Goal: Task Accomplishment & Management: Use online tool/utility

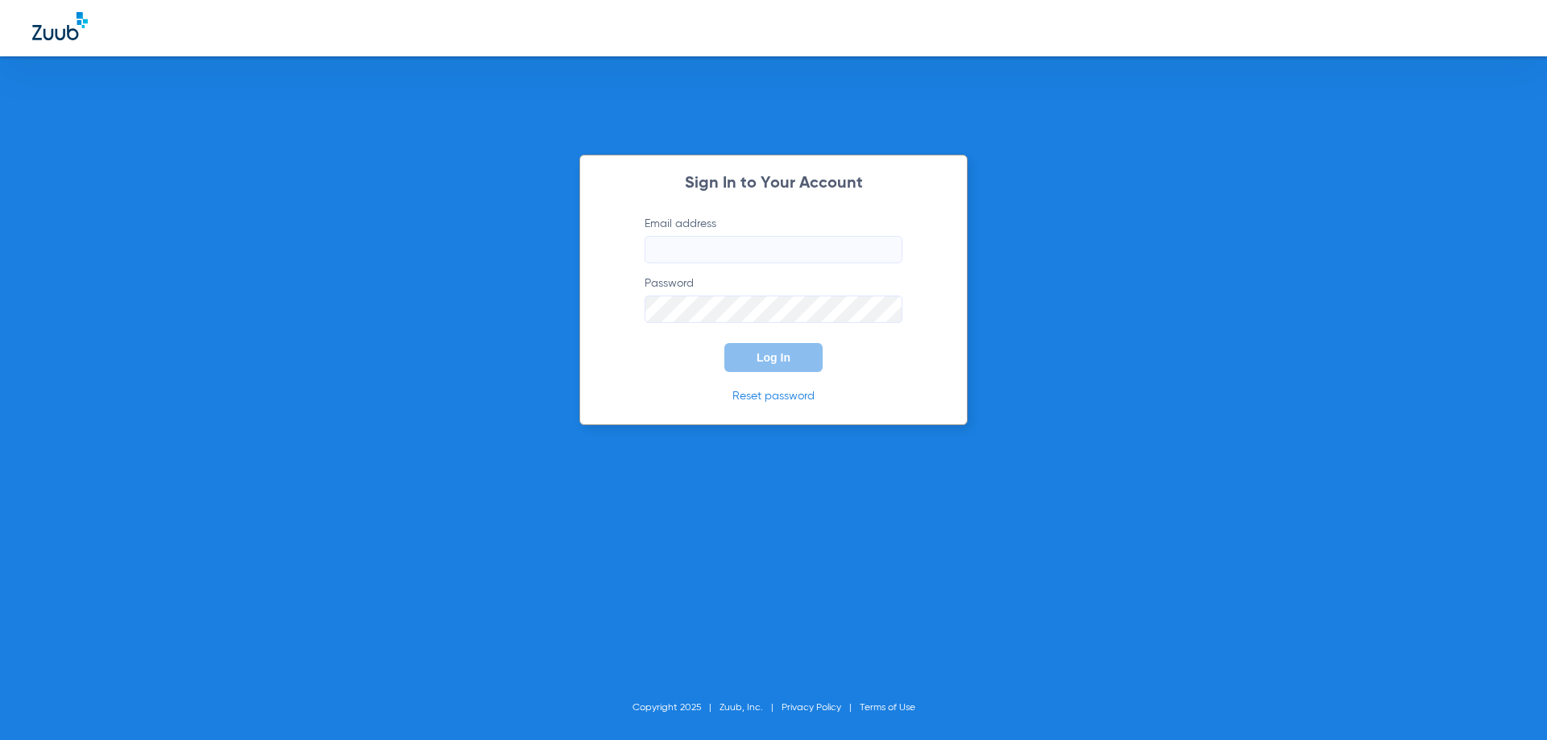
type input "[EMAIL_ADDRESS][DOMAIN_NAME]"
click at [762, 359] on span "Log In" at bounding box center [774, 357] width 34 height 13
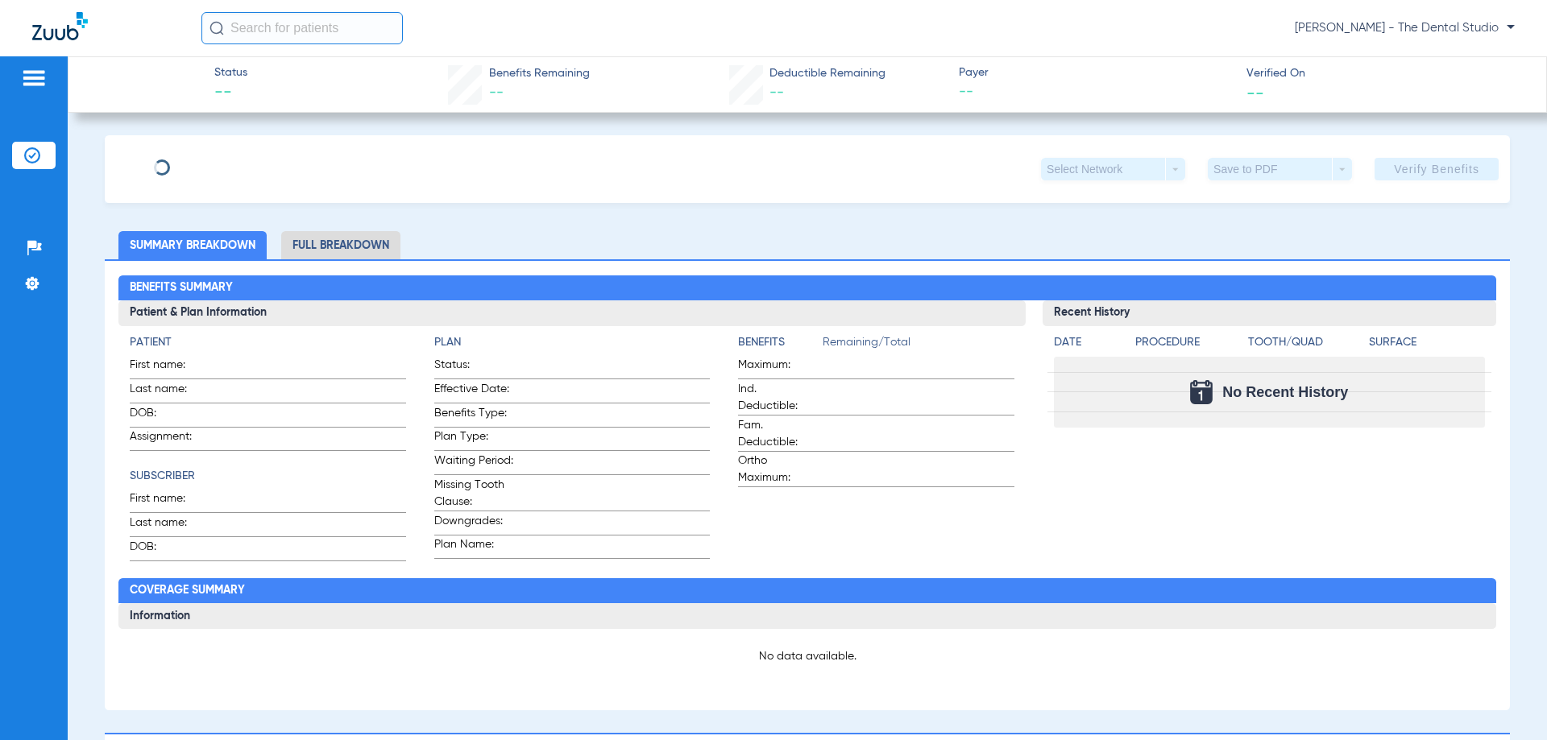
type input "Sarangela"
type input "Penn"
type input "[DATE]"
type input "990904261"
type input "1825740"
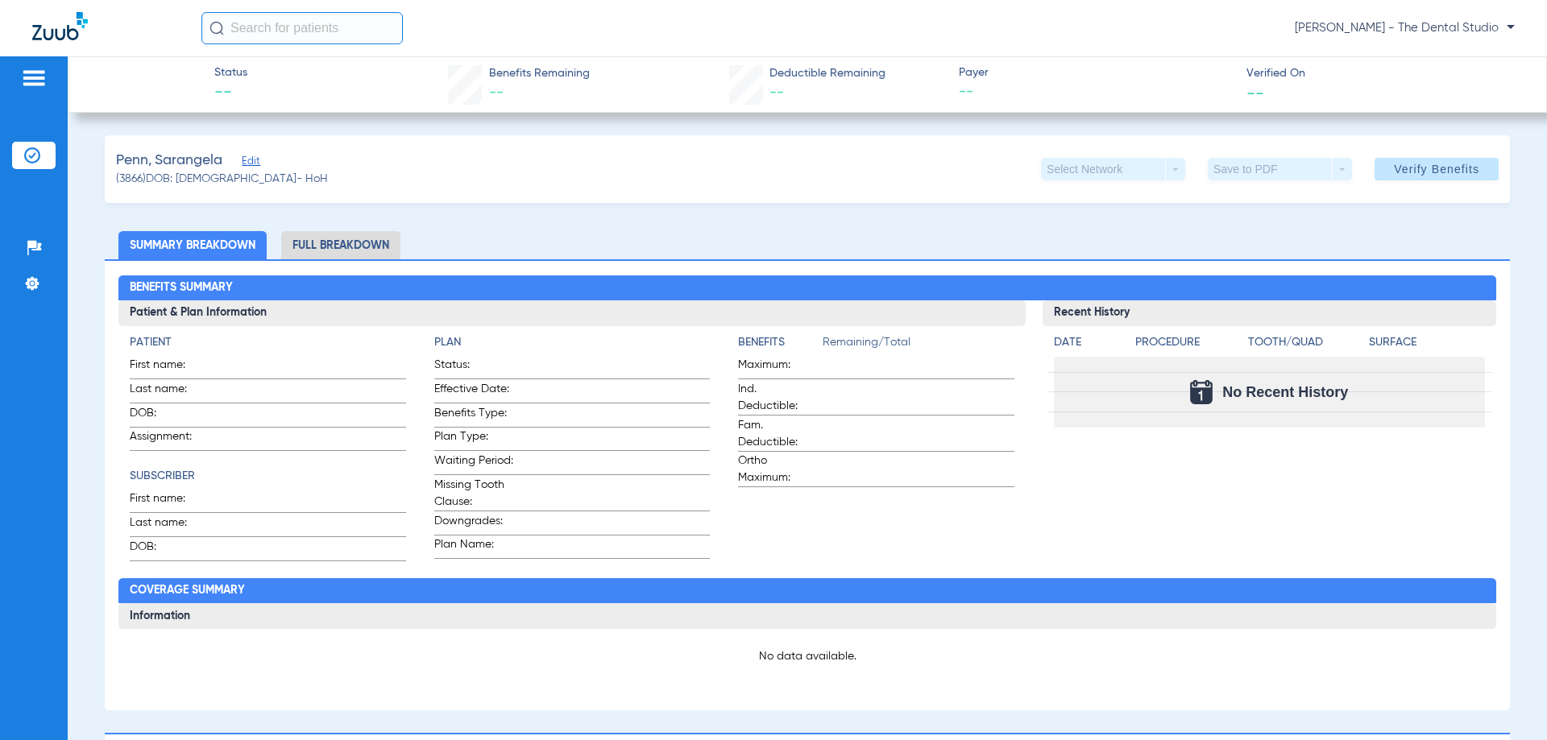
click at [249, 166] on span "Edit" at bounding box center [249, 162] width 15 height 15
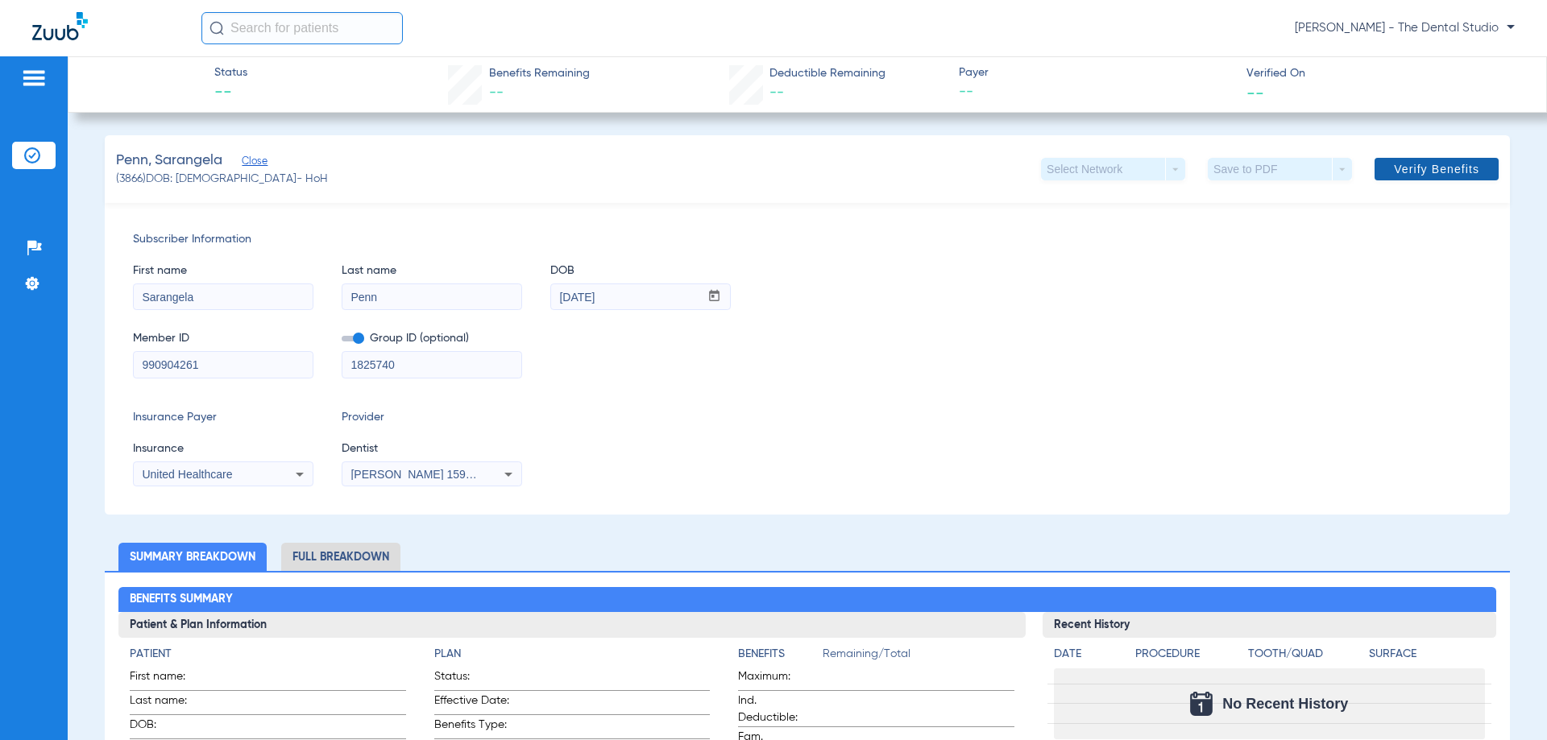
click at [1410, 171] on span "Verify Benefits" at bounding box center [1436, 169] width 85 height 13
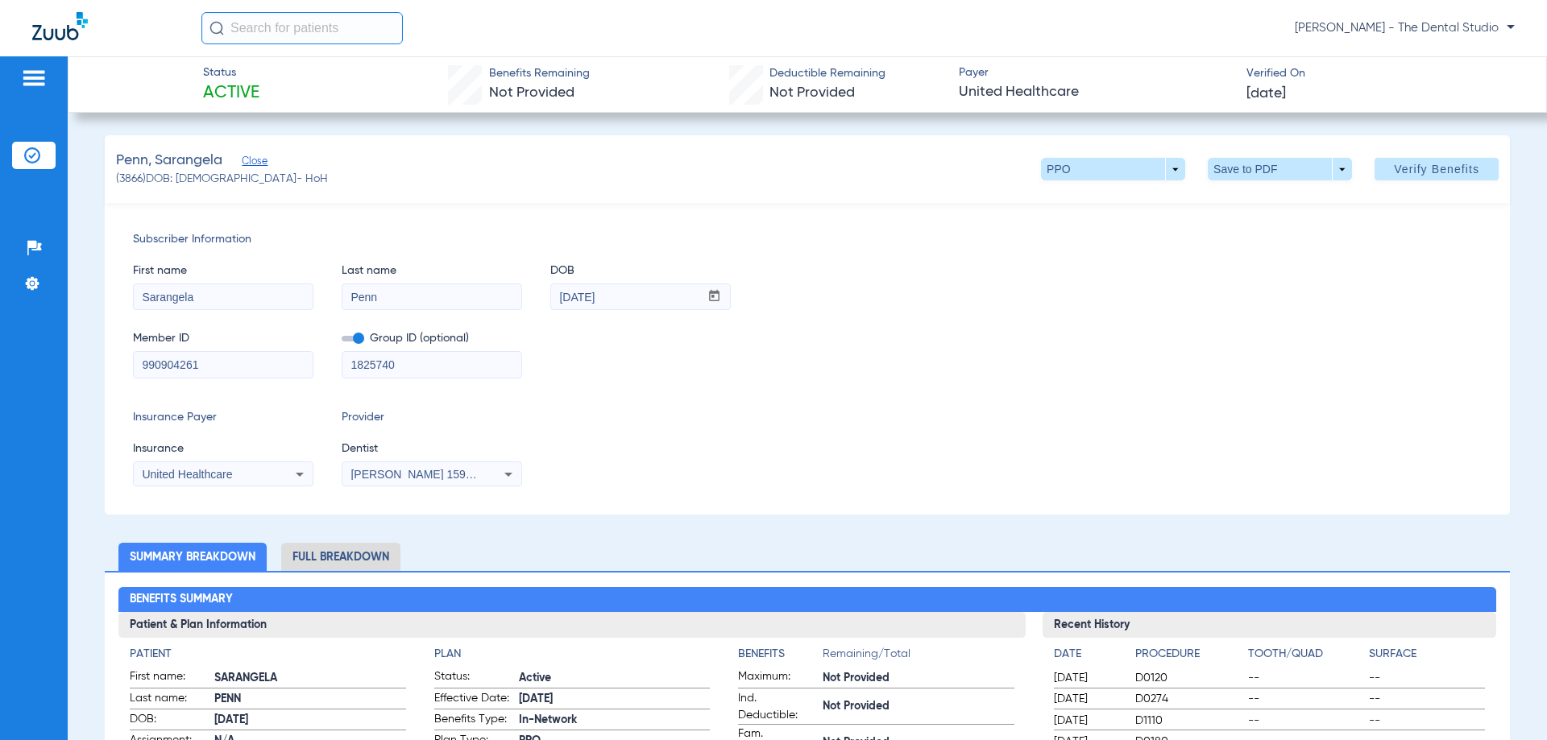
click at [649, 162] on div "Penn, Sarangela Close (3866) DOB: [DEMOGRAPHIC_DATA] - HoH PPO arrow_drop_down …" at bounding box center [807, 169] width 1405 height 68
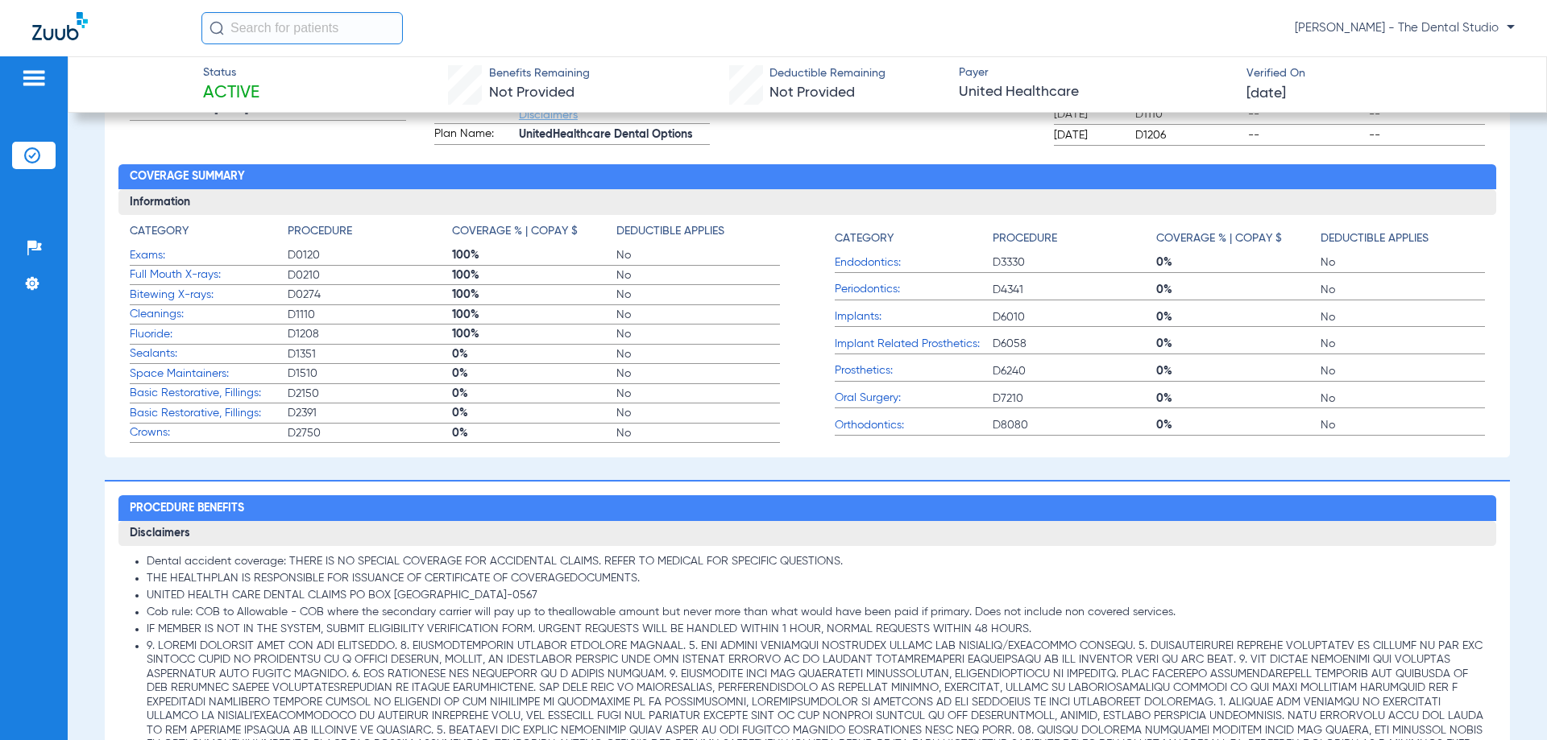
scroll to position [564, 0]
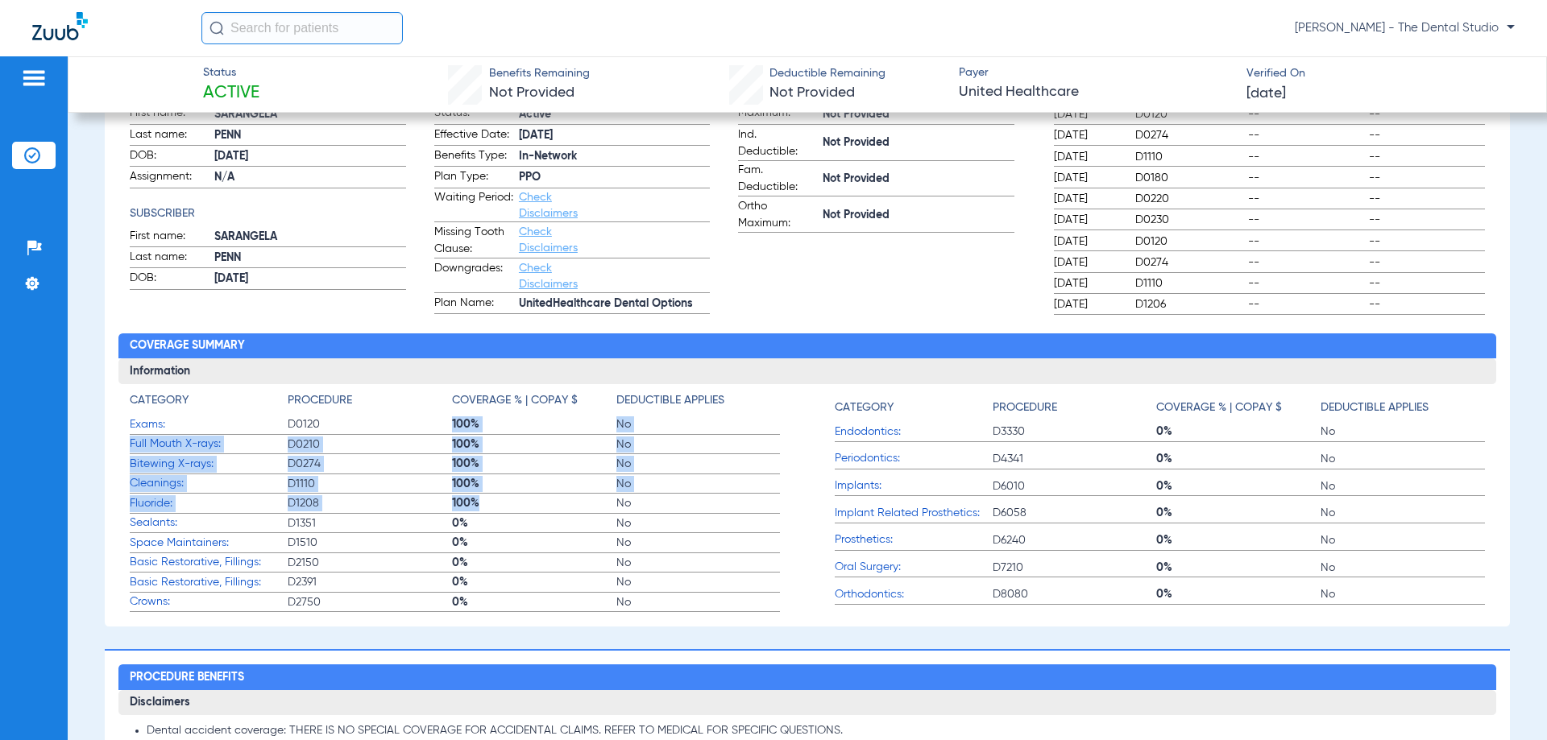
drag, startPoint x: 395, startPoint y: 421, endPoint x: 469, endPoint y: 509, distance: 114.9
click at [469, 508] on app-coverage-list "Category Procedure Coverage % | Copay $ Deductible Applies Exams: D0120 100% No…" at bounding box center [455, 502] width 650 height 220
click at [469, 509] on span "100%" at bounding box center [534, 503] width 164 height 16
click at [570, 520] on span "0%" at bounding box center [534, 524] width 164 height 16
click at [276, 322] on div "Benefits Summary Patient & Plan Information Patient First name: SARANGELA Last …" at bounding box center [807, 317] width 1405 height 620
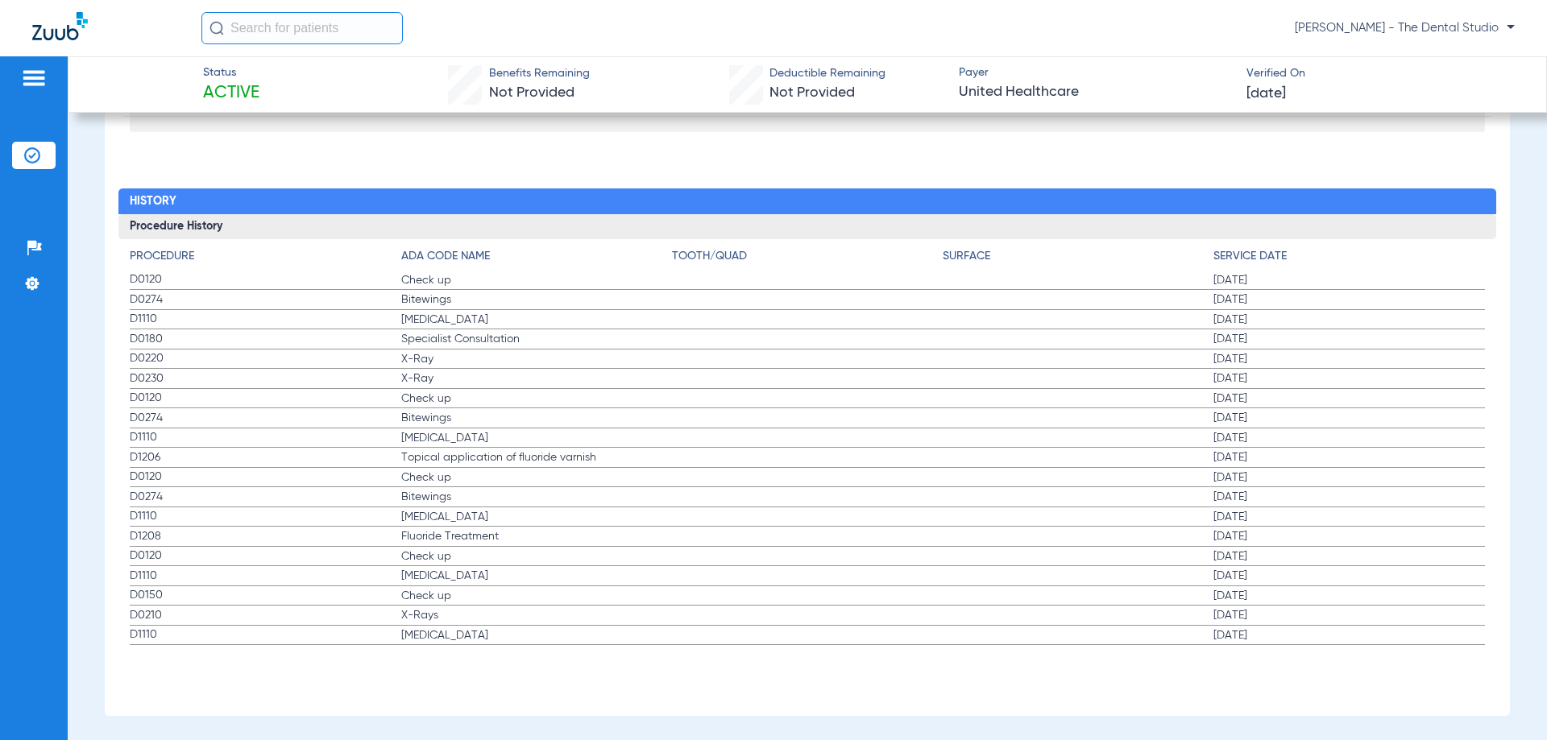
scroll to position [2299, 0]
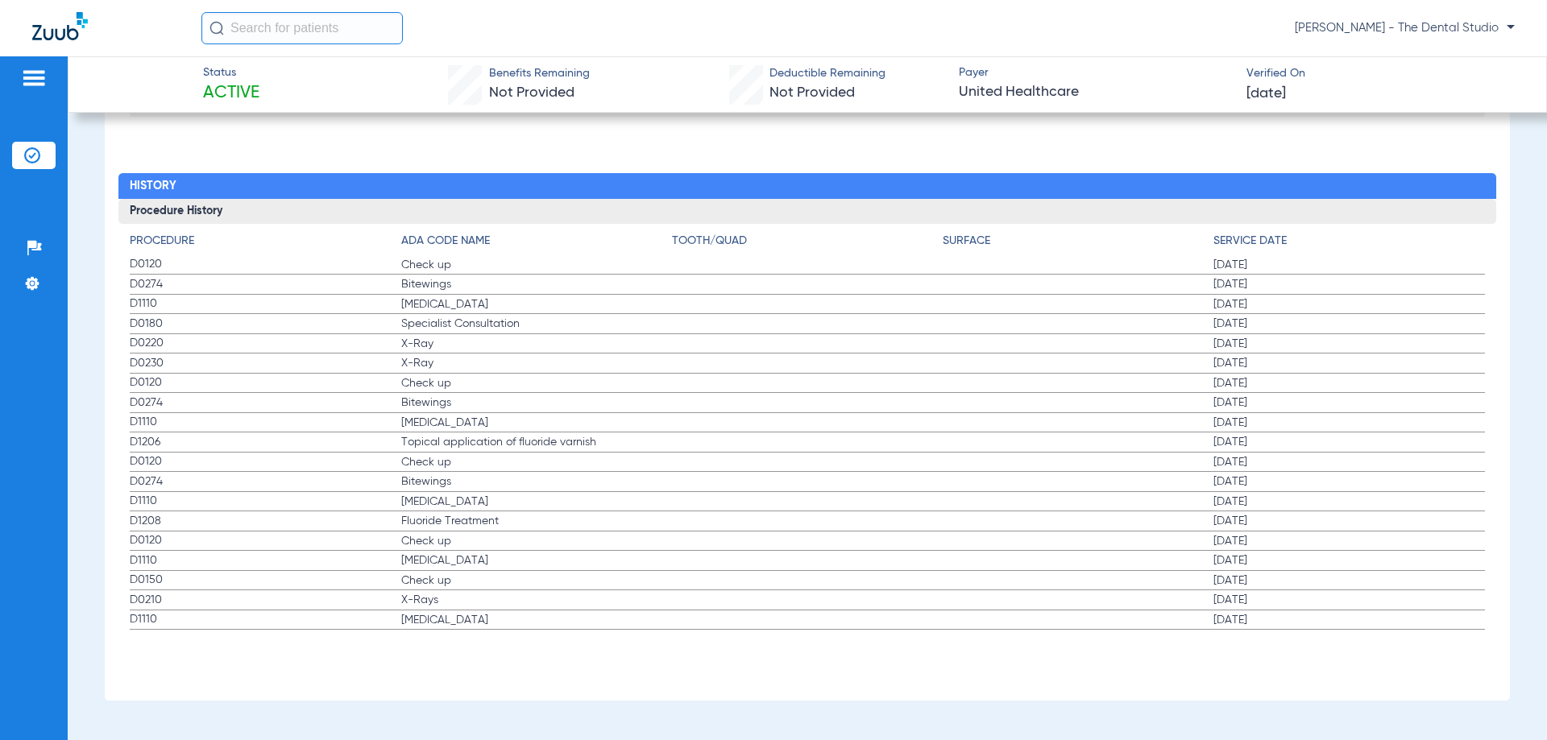
drag, startPoint x: 1285, startPoint y: 404, endPoint x: 1258, endPoint y: 468, distance: 69.7
click at [1259, 468] on app-history-list "Procedure ADA Code Name Tooth/Quad Surface Service Date D0120 Check up [DATE] D…" at bounding box center [807, 432] width 1354 height 398
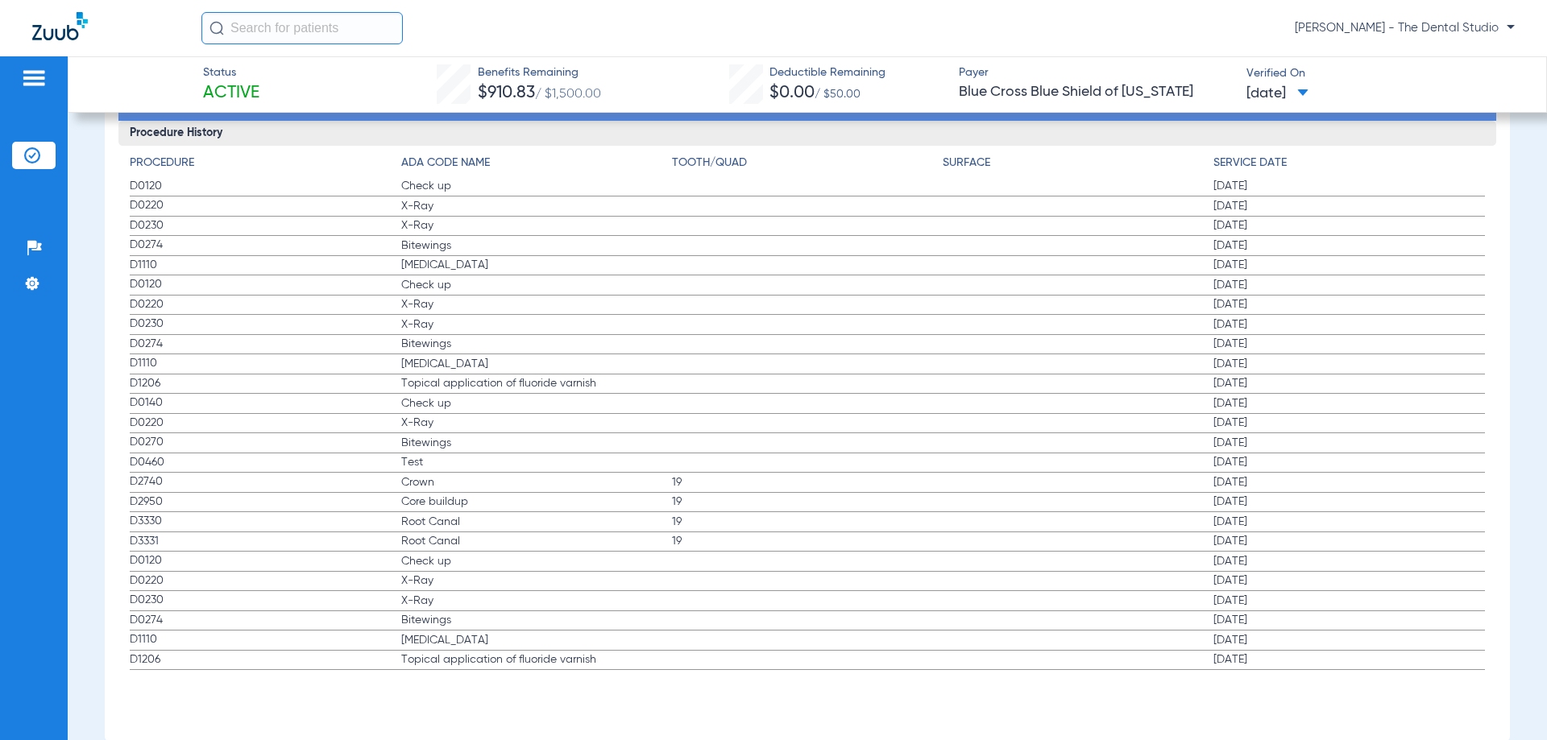
scroll to position [1788, 0]
